Goal: Use online tool/utility: Utilize a website feature to perform a specific function

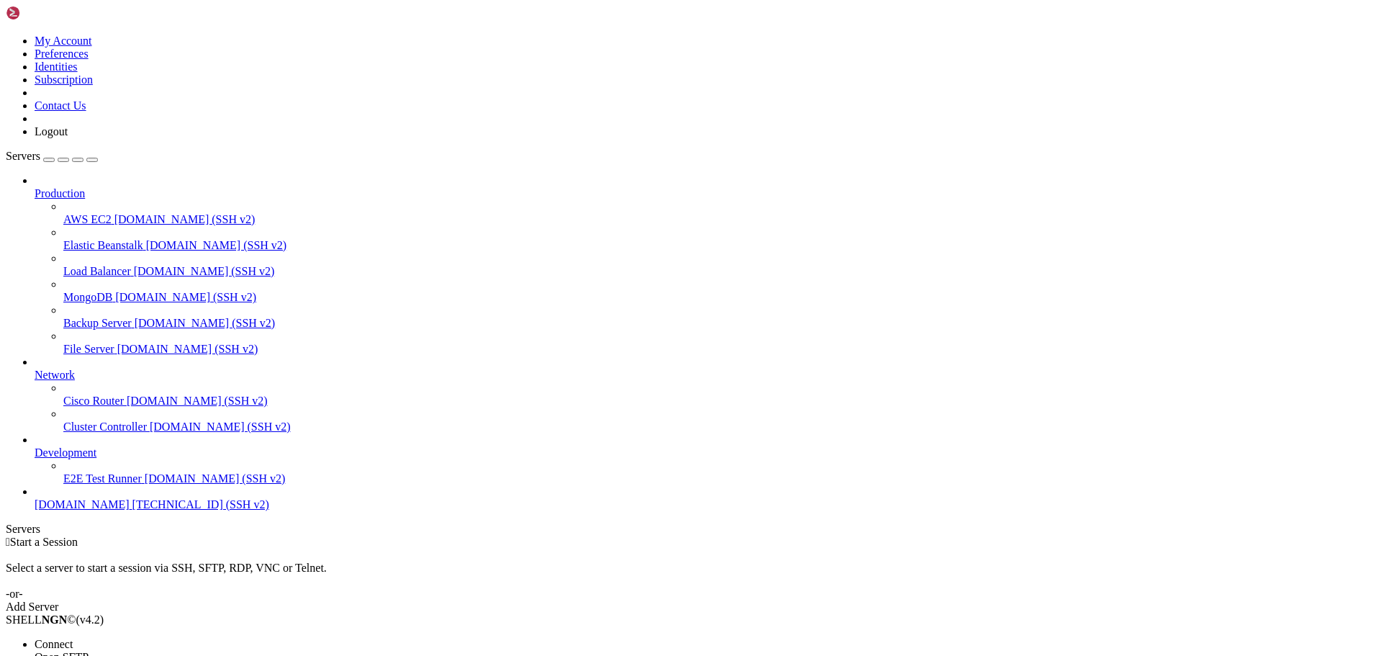
click at [73, 638] on span "Connect" at bounding box center [54, 644] width 38 height 12
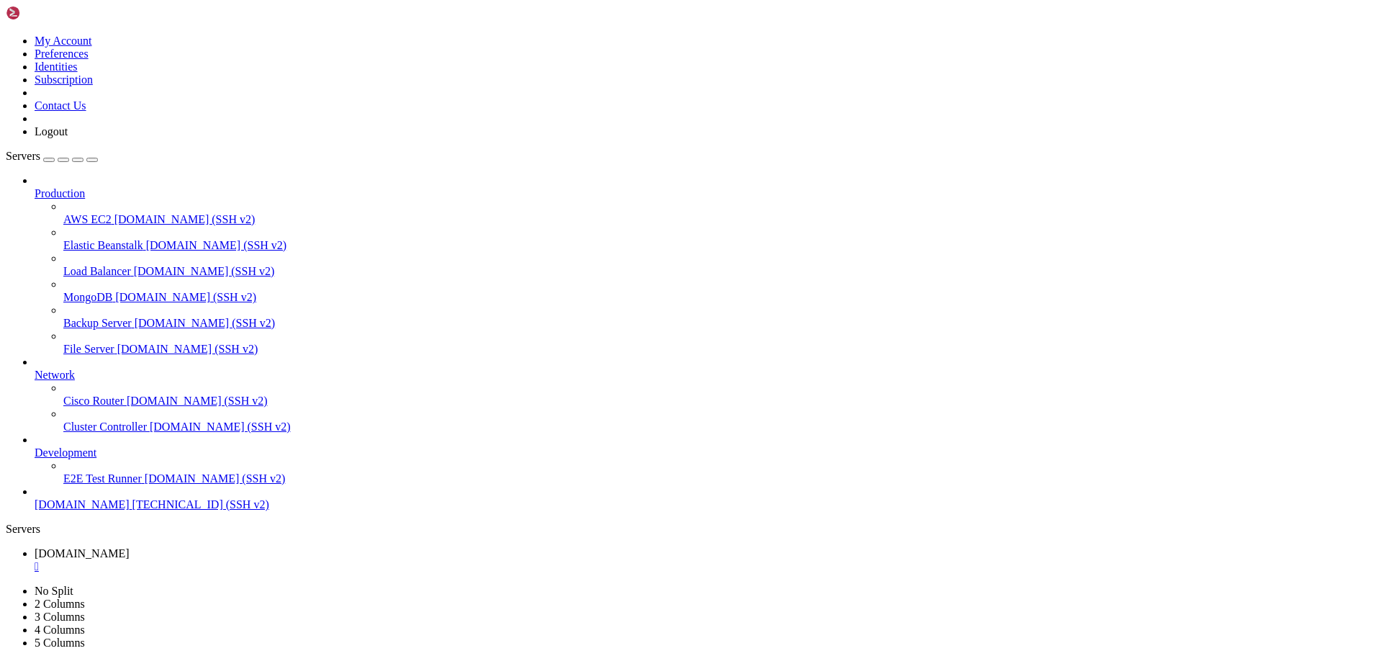
scroll to position [24, 0]
drag, startPoint x: 258, startPoint y: 1272, endPoint x: 294, endPoint y: 1325, distance: 64.7
drag, startPoint x: 12, startPoint y: 1330, endPoint x: 265, endPoint y: 1327, distance: 252.7
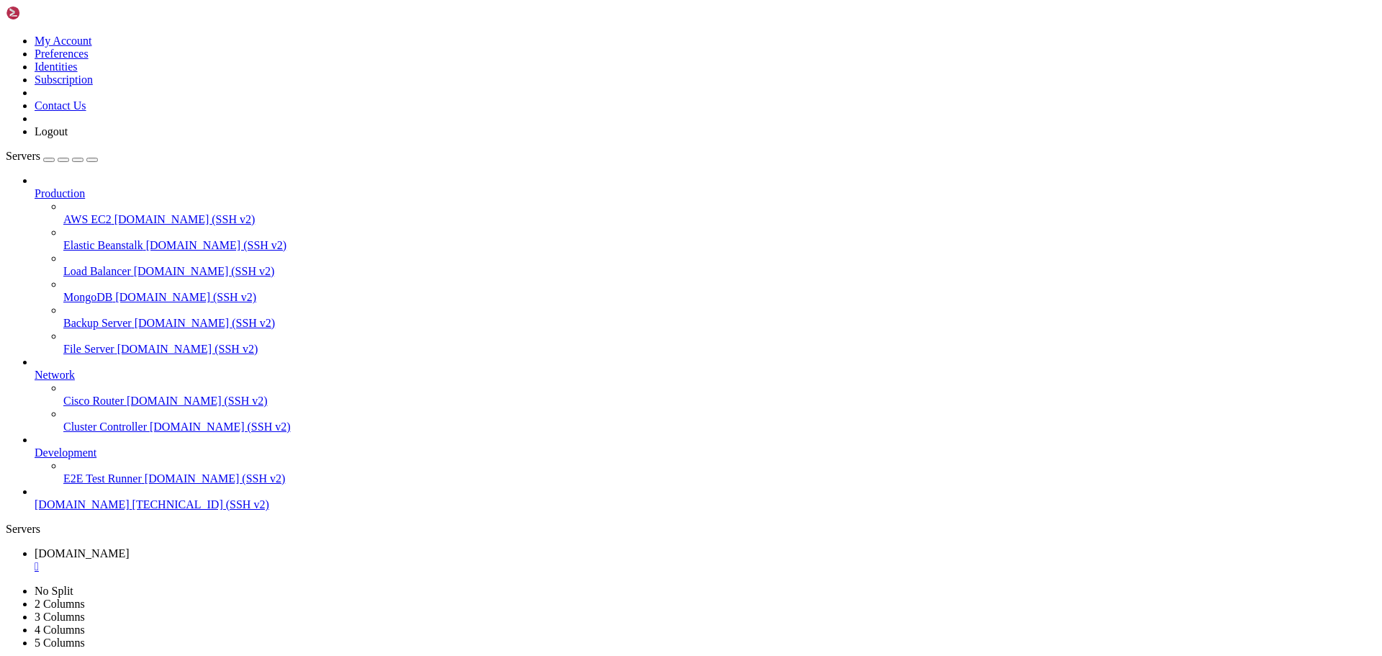
drag, startPoint x: 263, startPoint y: 1326, endPoint x: 530, endPoint y: 1357, distance: 268.2
drag, startPoint x: 252, startPoint y: 1352, endPoint x: 198, endPoint y: 1345, distance: 54.5
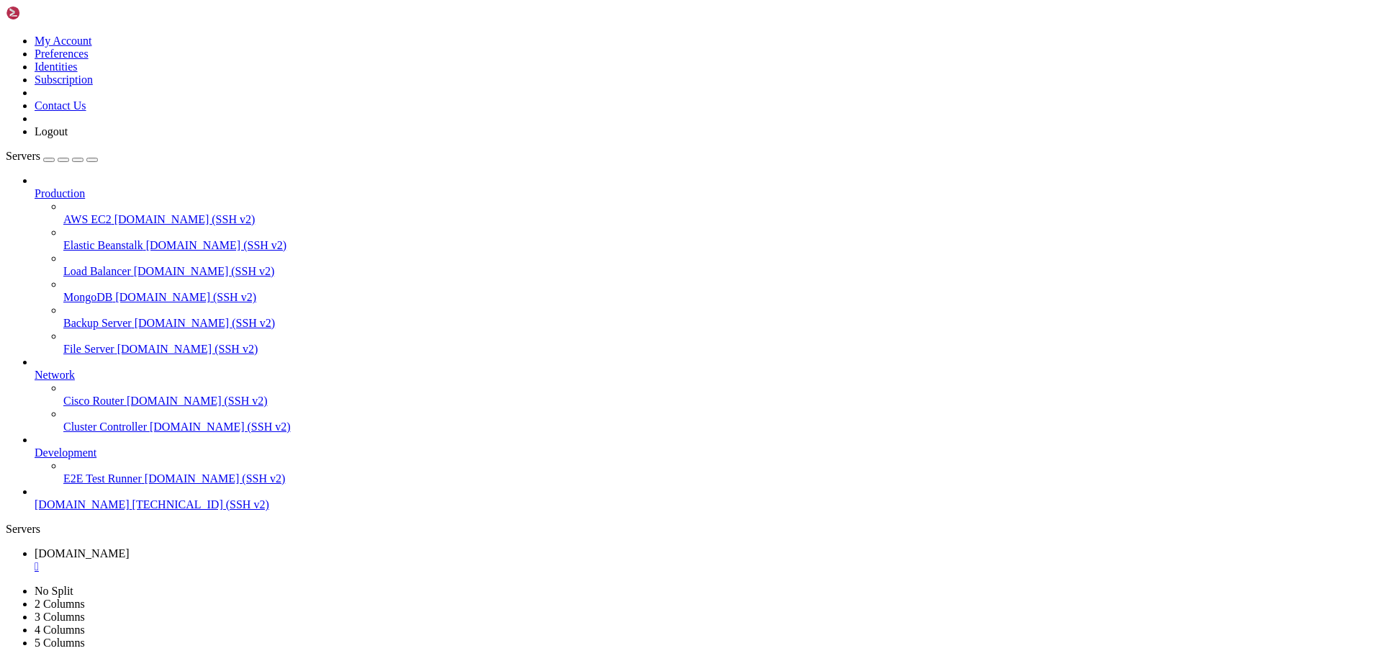
scroll to position [196, 0]
drag, startPoint x: 287, startPoint y: 1353, endPoint x: 524, endPoint y: 1356, distance: 236.9
drag, startPoint x: 275, startPoint y: 1359, endPoint x: 467, endPoint y: 1353, distance: 192.3
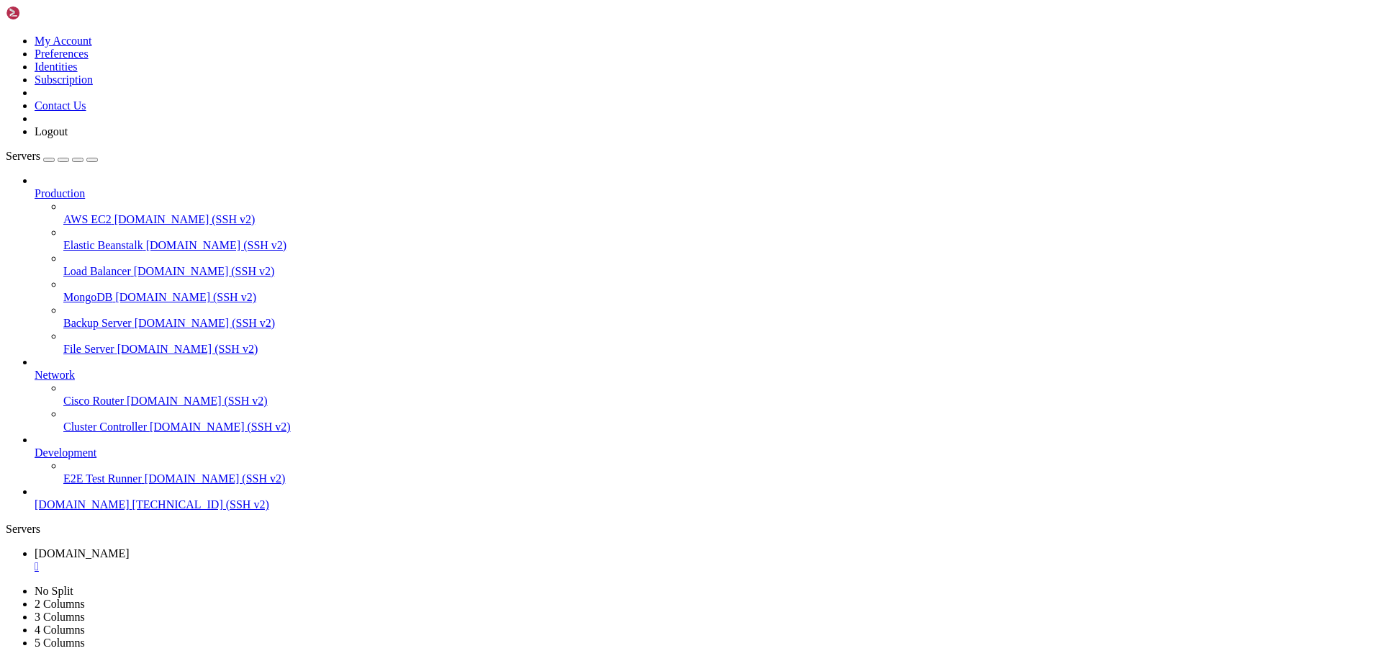
drag, startPoint x: 309, startPoint y: 1359, endPoint x: 494, endPoint y: 1356, distance: 185.1
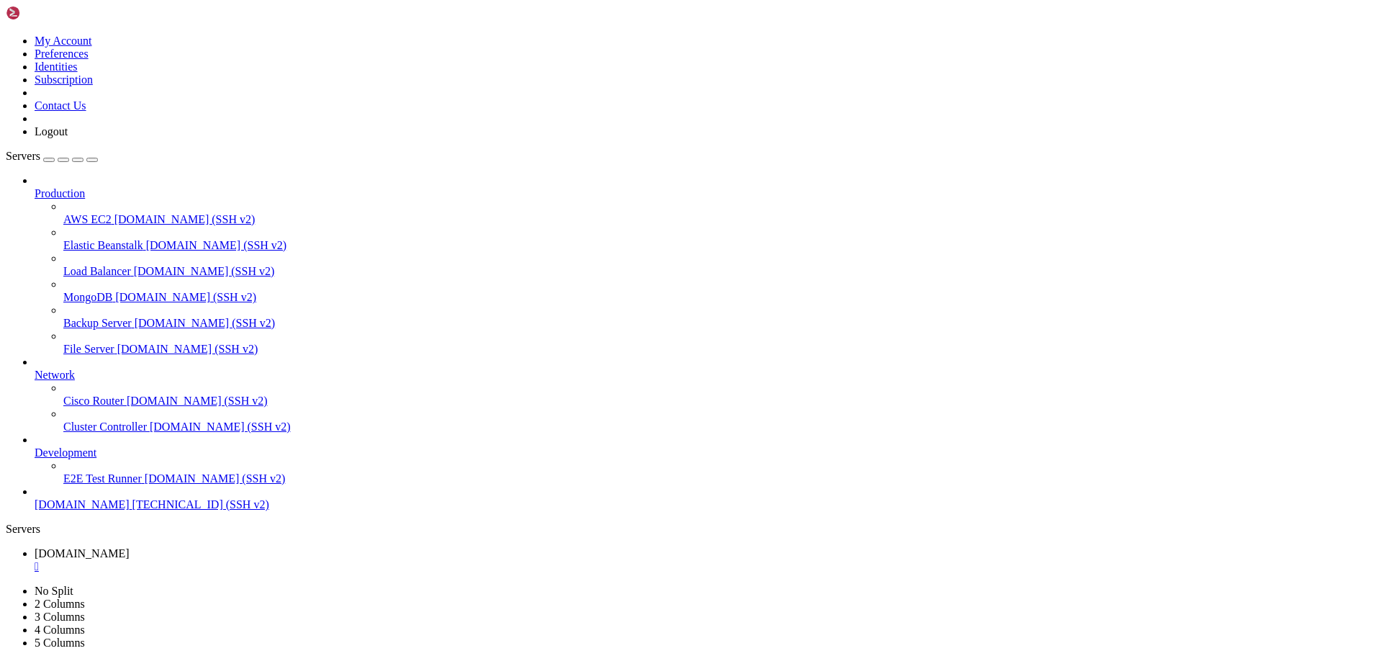
drag, startPoint x: 276, startPoint y: 1354, endPoint x: 557, endPoint y: 1353, distance: 280.8
drag, startPoint x: 280, startPoint y: 1358, endPoint x: 641, endPoint y: 1356, distance: 361.4
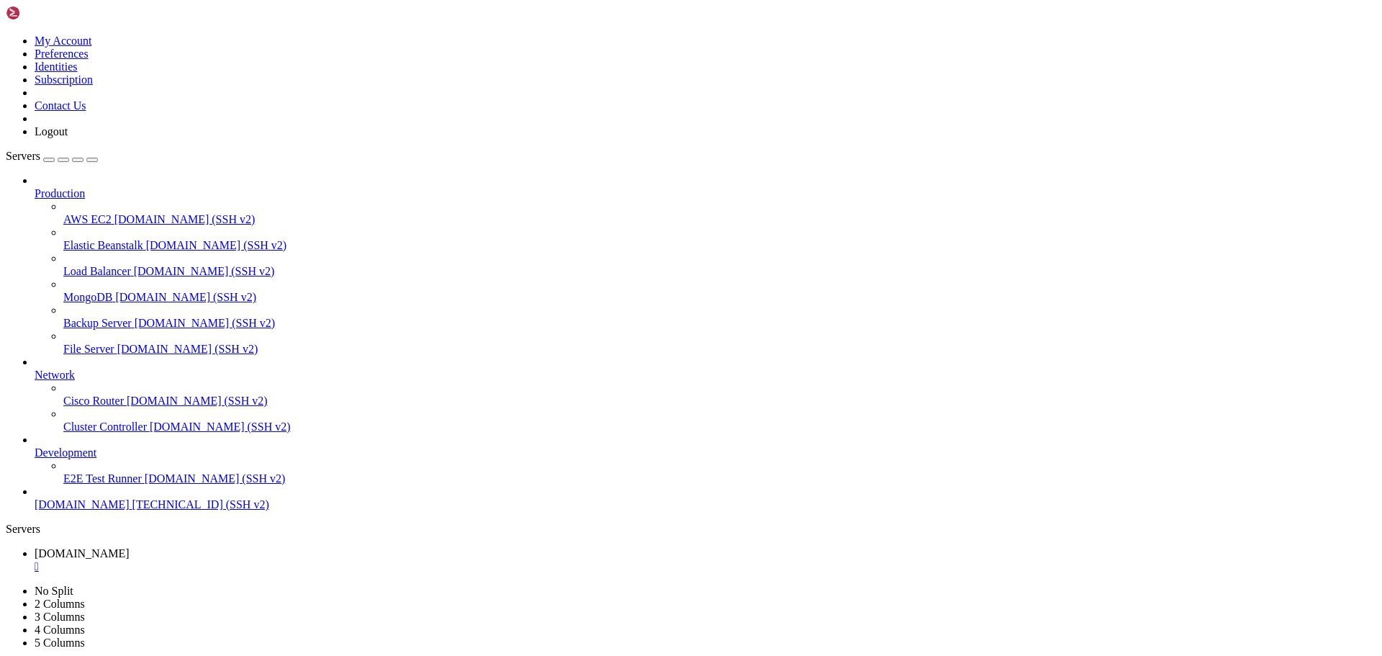
scroll to position [355, 0]
drag, startPoint x: 294, startPoint y: 1355, endPoint x: 698, endPoint y: 1353, distance: 403.9
drag, startPoint x: 288, startPoint y: 1357, endPoint x: 646, endPoint y: 1350, distance: 358.6
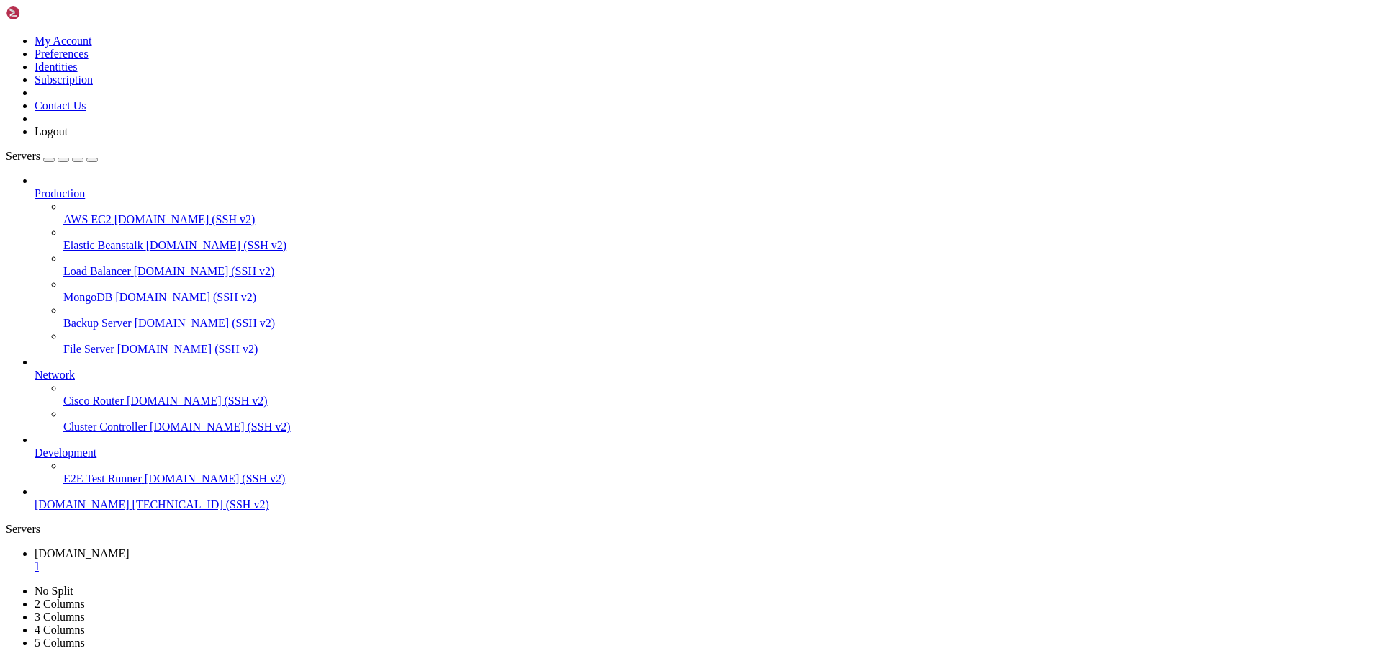
drag, startPoint x: 321, startPoint y: 1352, endPoint x: 399, endPoint y: 1358, distance: 78.0
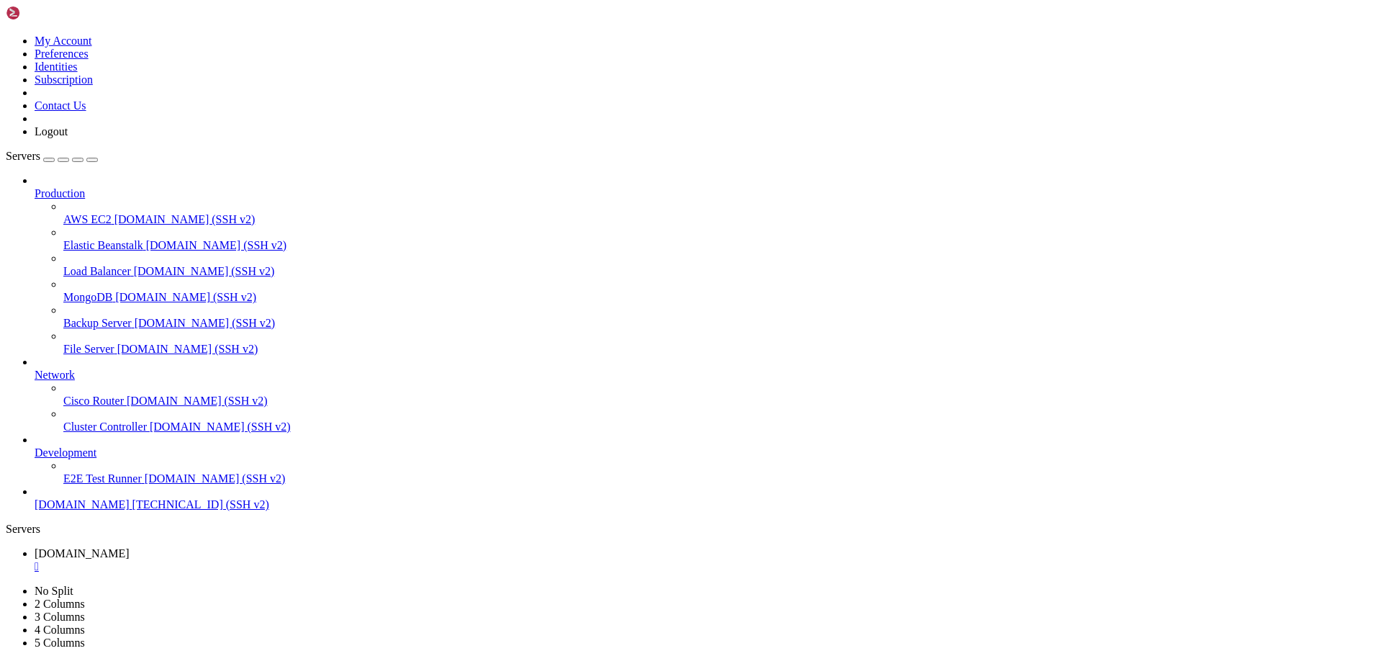
drag, startPoint x: 278, startPoint y: 1356, endPoint x: 930, endPoint y: 1351, distance: 652.3
drag, startPoint x: 298, startPoint y: 1361, endPoint x: 925, endPoint y: 1354, distance: 627.1
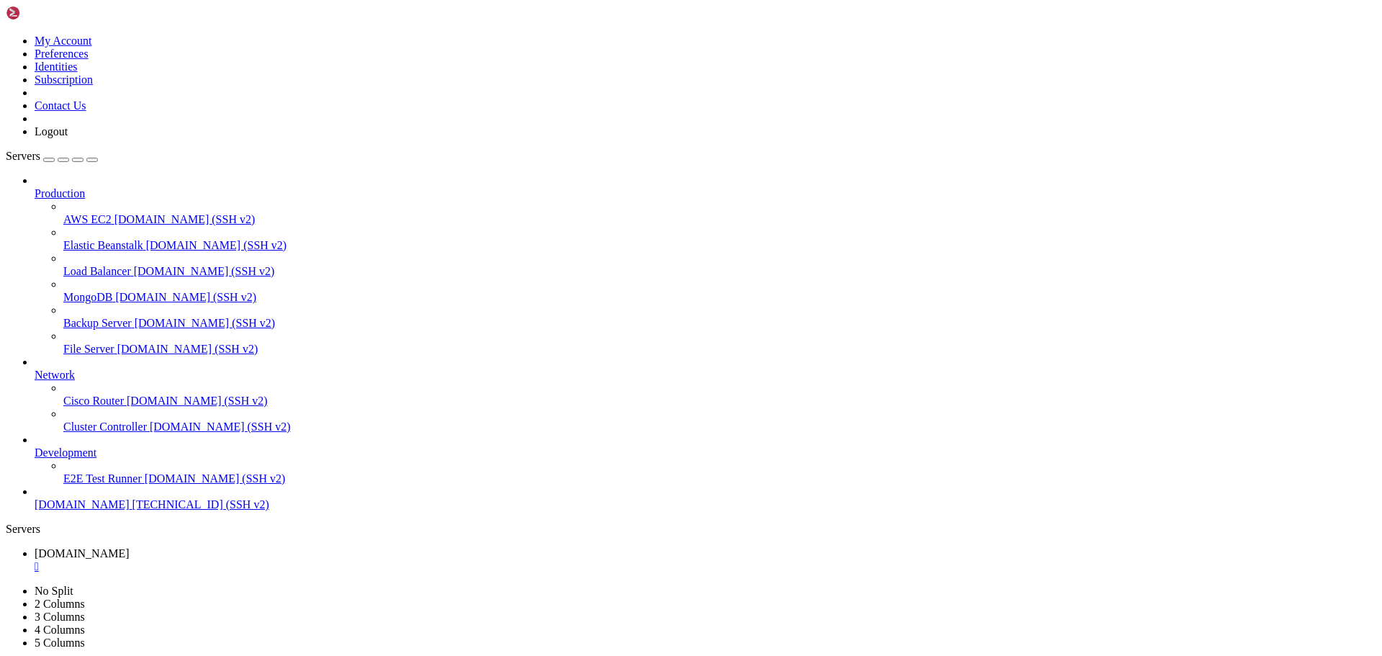
scroll to position [477, 0]
